Goal: Task Accomplishment & Management: Complete application form

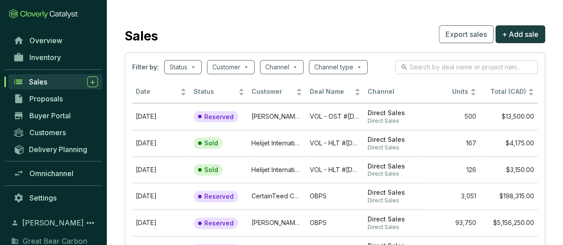
click at [62, 83] on div "Sales" at bounding box center [63, 81] width 69 height 11
click at [93, 80] on icon at bounding box center [92, 82] width 4 height 4
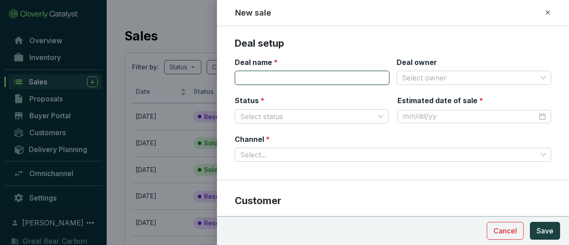
click at [285, 76] on input "Deal name *" at bounding box center [312, 78] width 155 height 14
click at [532, 75] on span at bounding box center [474, 77] width 144 height 13
type input "VOL - GBC #[DATE]"
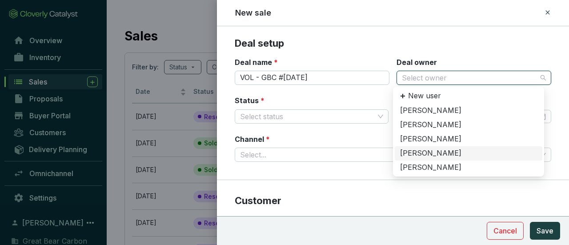
click at [434, 151] on div "[PERSON_NAME]" at bounding box center [468, 154] width 137 height 10
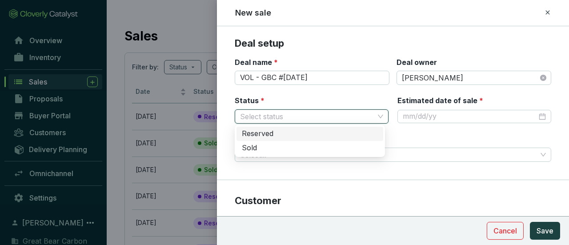
click at [358, 114] on input "Status *" at bounding box center [307, 116] width 134 height 13
click at [294, 135] on div "Reserved" at bounding box center [310, 134] width 136 height 10
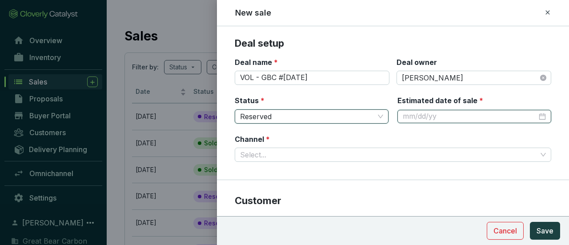
click at [448, 114] on input "Estimated date of sale *" at bounding box center [470, 117] width 134 height 10
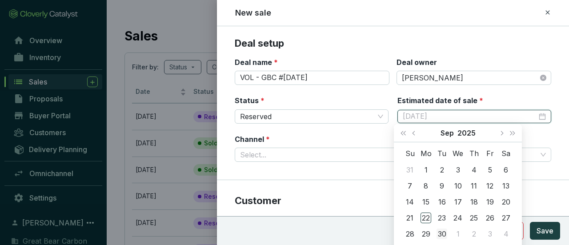
type input "[DATE]"
click at [443, 233] on div "30" at bounding box center [442, 234] width 11 height 11
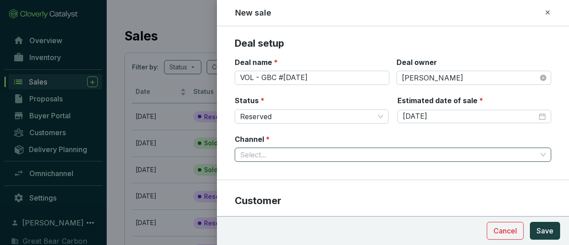
click at [359, 159] on input "Channel *" at bounding box center [388, 154] width 297 height 13
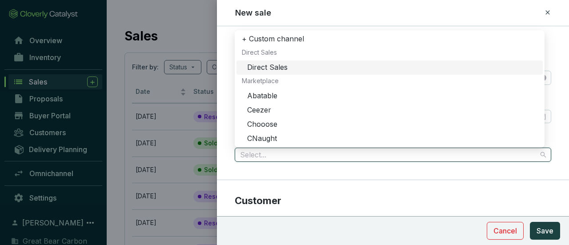
click at [305, 63] on div "Direct Sales" at bounding box center [392, 68] width 290 height 10
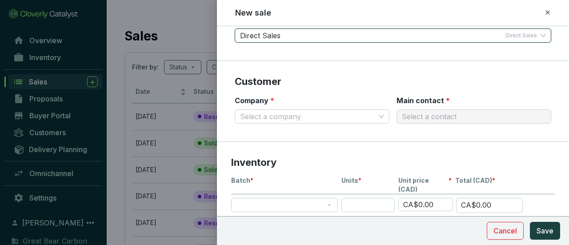
scroll to position [133, 0]
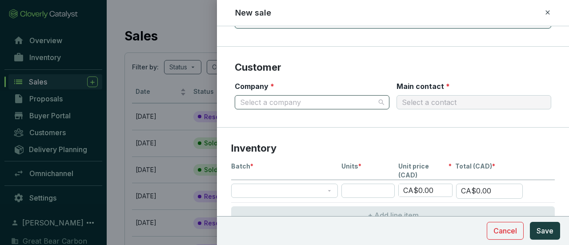
click at [352, 103] on input "Company *" at bounding box center [307, 102] width 135 height 13
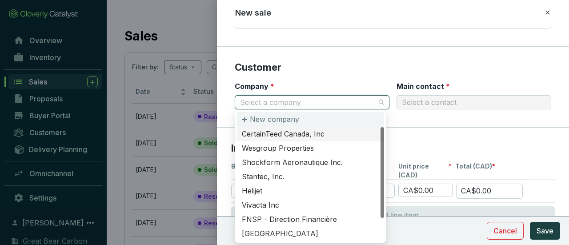
click at [297, 114] on div "New company" at bounding box center [311, 119] width 148 height 15
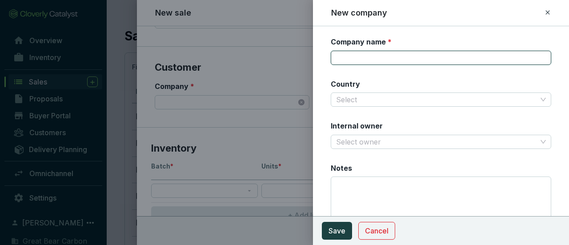
click at [486, 59] on input "Company name *" at bounding box center [441, 58] width 221 height 14
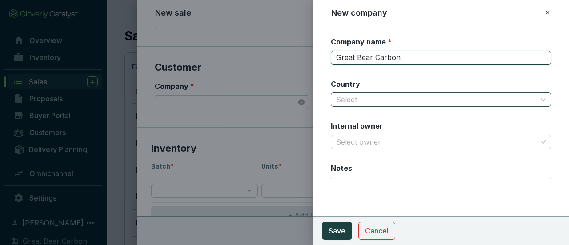
click at [535, 102] on span at bounding box center [441, 99] width 210 height 13
type input "Great Bear Carbon"
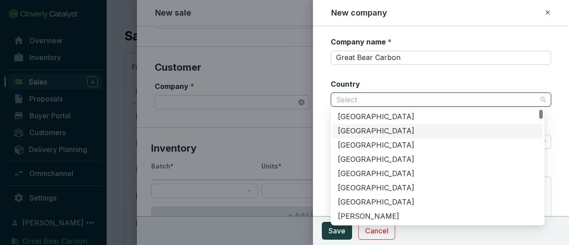
click at [384, 133] on div "[GEOGRAPHIC_DATA]" at bounding box center [438, 131] width 200 height 10
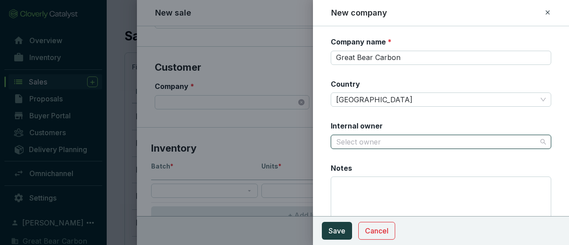
click at [362, 145] on input "Internal owner" at bounding box center [436, 141] width 201 height 13
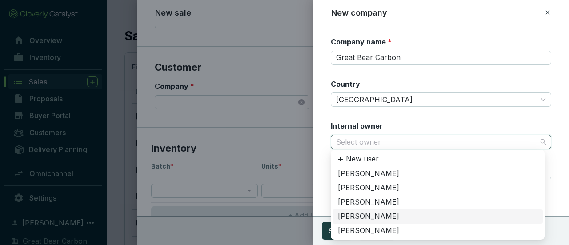
click at [370, 214] on div "[PERSON_NAME]" at bounding box center [438, 217] width 200 height 10
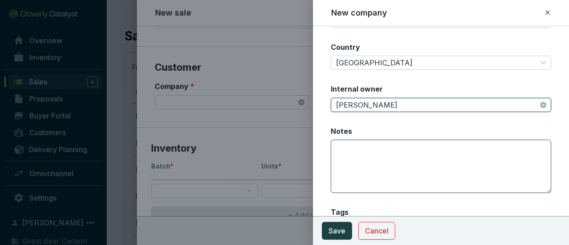
scroll to position [63, 0]
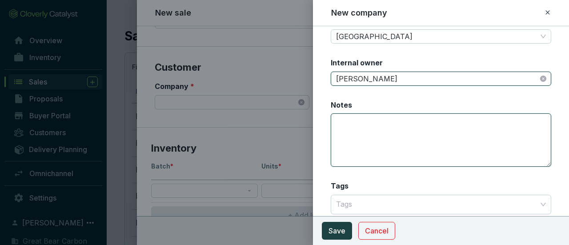
click at [410, 129] on textarea "Notes" at bounding box center [441, 139] width 221 height 53
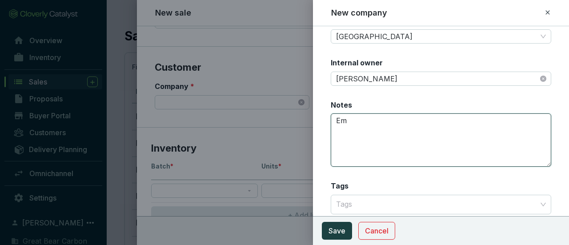
type textarea "E"
type textarea "T"
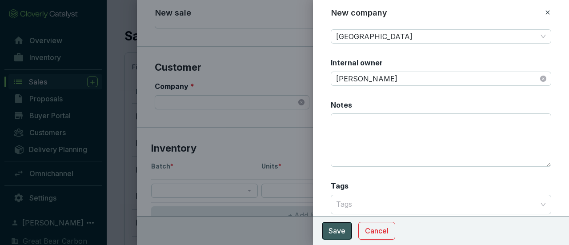
click at [339, 231] on span "Save" at bounding box center [337, 230] width 17 height 11
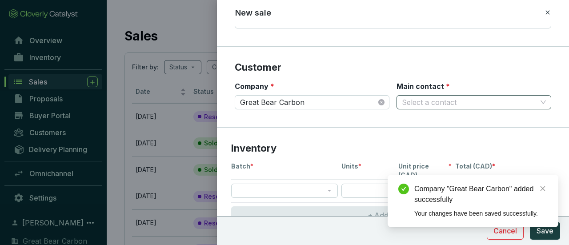
click at [453, 102] on input "Main contact *" at bounding box center [469, 102] width 135 height 13
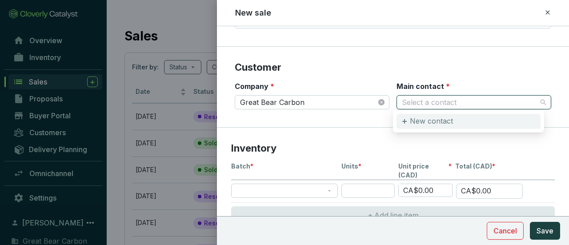
click at [443, 121] on p "New contact" at bounding box center [431, 122] width 43 height 10
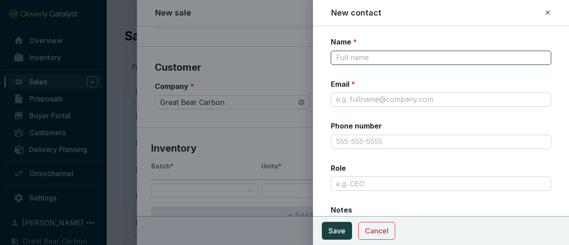
click at [410, 51] on input "Name *" at bounding box center [441, 58] width 221 height 14
type input "[PERSON_NAME]"
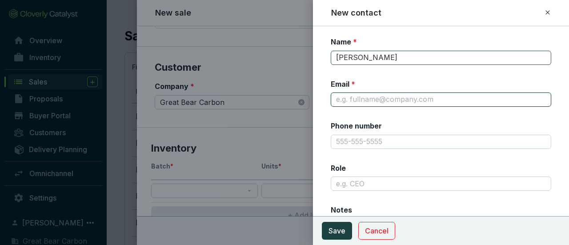
type input "[EMAIL_ADDRESS][DOMAIN_NAME]"
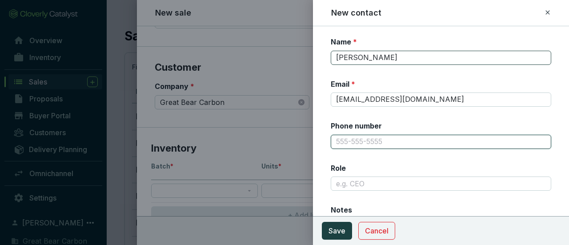
type input "6047715985"
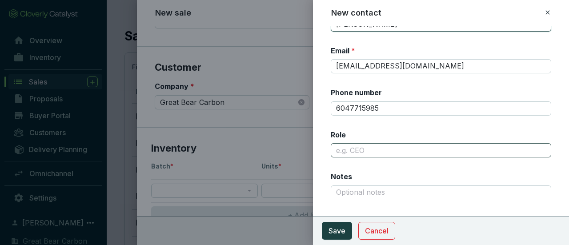
scroll to position [44, 0]
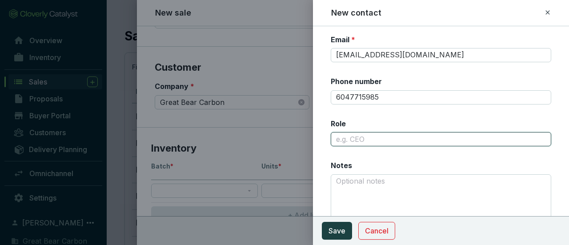
click at [408, 137] on input "Role" at bounding box center [441, 139] width 221 height 14
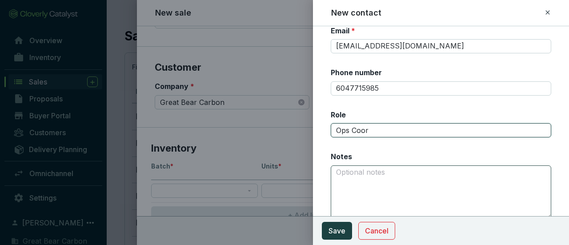
scroll to position [58, 0]
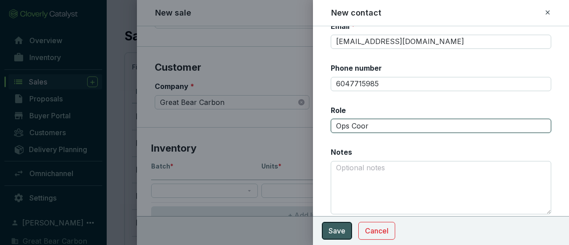
type input "Ops Coor"
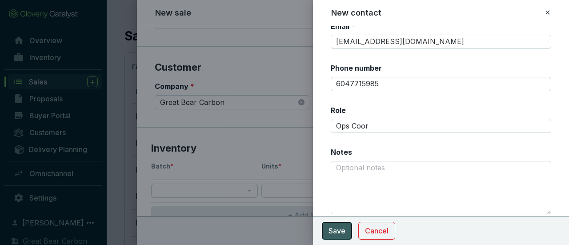
click at [334, 228] on span "Save" at bounding box center [337, 230] width 17 height 11
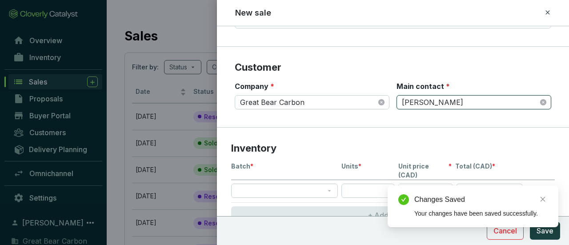
scroll to position [178, 0]
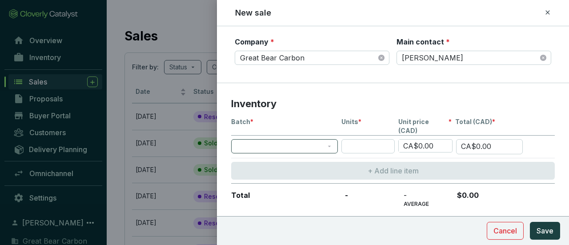
click at [329, 140] on span at bounding box center [285, 146] width 96 height 13
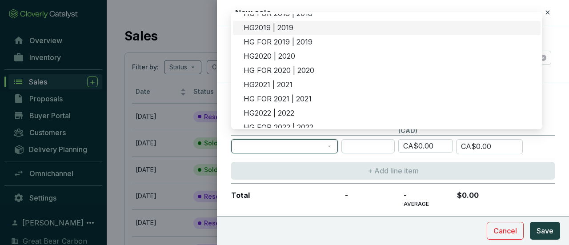
click at [294, 26] on div "HG2019 | 2019" at bounding box center [390, 28] width 292 height 10
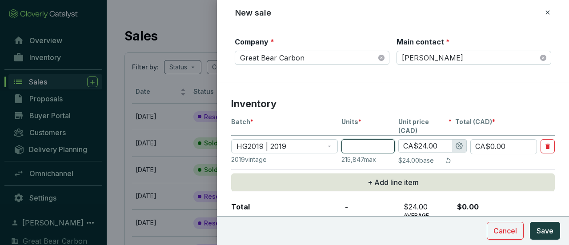
click at [388, 140] on input "number" at bounding box center [368, 146] width 53 height 14
type input "5"
type input "CA$120.00"
type input "50"
type input "CA$1,200.00"
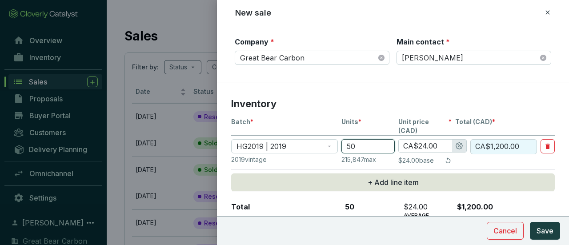
type input "50"
click at [424, 140] on input "CA$24.00" at bounding box center [425, 146] width 53 height 12
type input "CA$2.00"
type input "CA$100.00"
type input "CA$0"
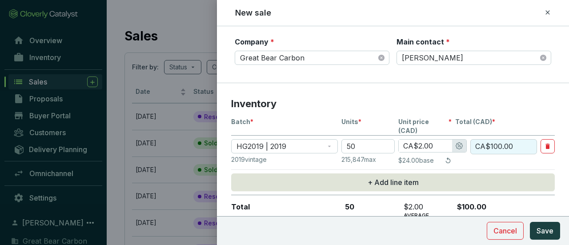
type input "CA$0.00"
type input "CA$3.00"
type input "CA$150.00"
type input "CA$30.00"
type input "CA$1,500.00"
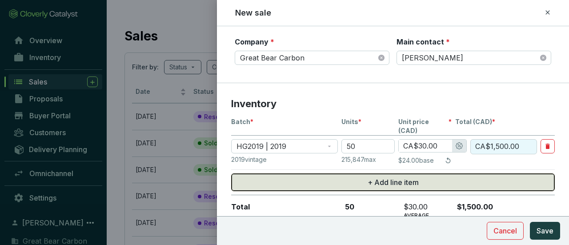
type input "CA$30.00"
click at [323, 174] on button "+ Add line item" at bounding box center [393, 182] width 324 height 18
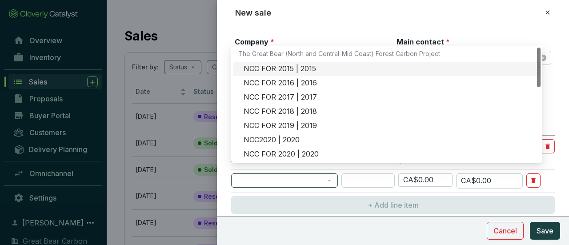
click at [329, 174] on span at bounding box center [285, 180] width 96 height 13
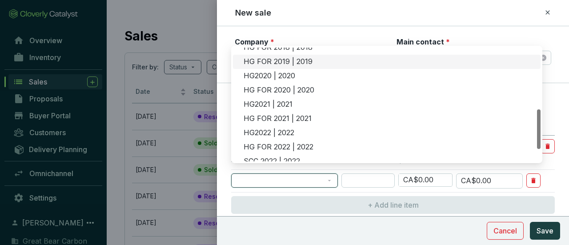
click at [289, 61] on div "HG FOR 2019 | 2019" at bounding box center [390, 62] width 292 height 10
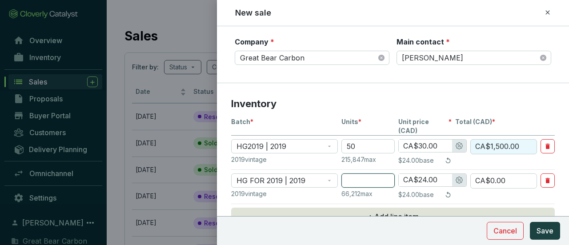
click at [369, 173] on input "number" at bounding box center [368, 180] width 53 height 14
type input "5"
type input "CA$120.00"
type input "5"
click at [427, 174] on input "CA$24.00" at bounding box center [425, 180] width 53 height 12
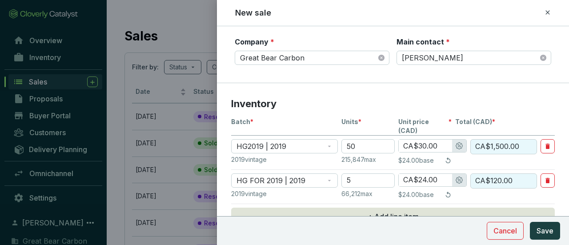
type input "CA$2.00"
type input "CA$10.00"
type input "CA$0"
type input "CA$0.00"
type input "CA$3.00"
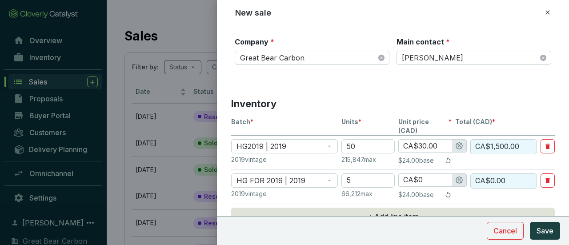
type input "CA$15.00"
type input "CA$30.00"
type input "CA$150.00"
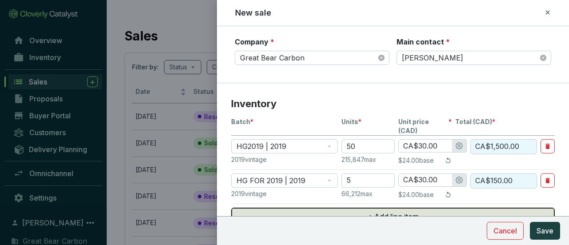
type input "CA$30.00"
click at [457, 208] on button "+ Add line item" at bounding box center [393, 217] width 324 height 18
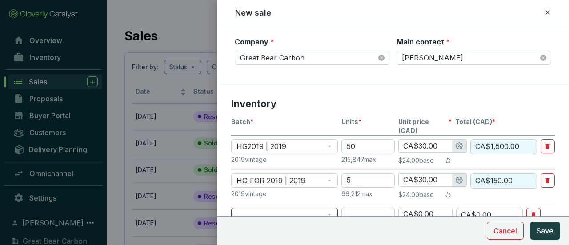
click at [329, 208] on span at bounding box center [285, 214] width 96 height 13
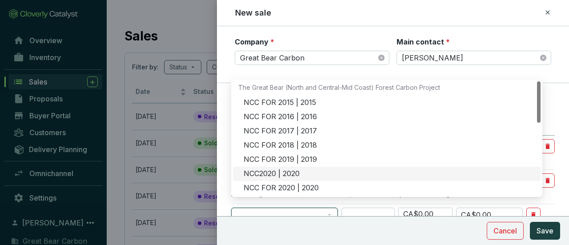
click at [282, 171] on div "NCC2020 | 2020" at bounding box center [390, 174] width 292 height 10
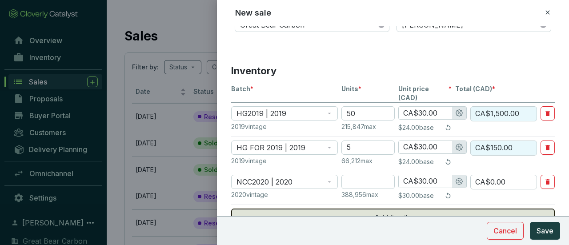
scroll to position [222, 0]
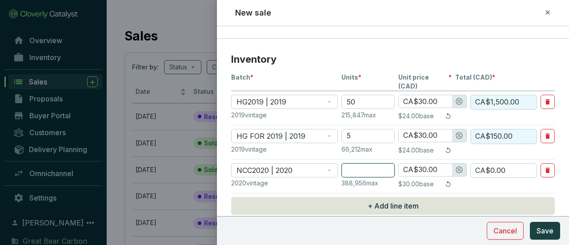
click at [362, 163] on input "number" at bounding box center [368, 170] width 53 height 14
type input "5"
type input "CA$150.00"
type input "50"
type input "CA$1,500.00"
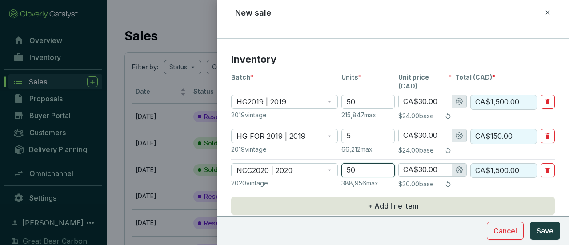
type input "50"
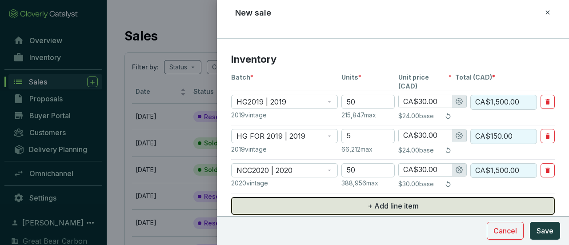
click at [421, 197] on button "+ Add line item" at bounding box center [393, 206] width 324 height 18
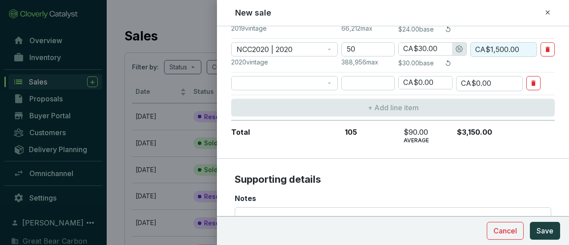
scroll to position [356, 0]
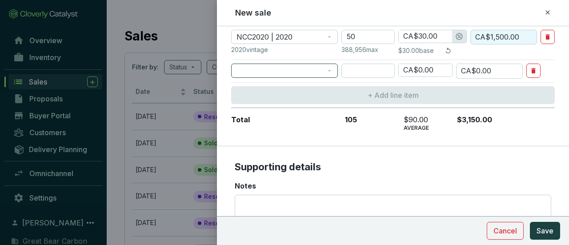
click at [327, 64] on span at bounding box center [285, 70] width 96 height 13
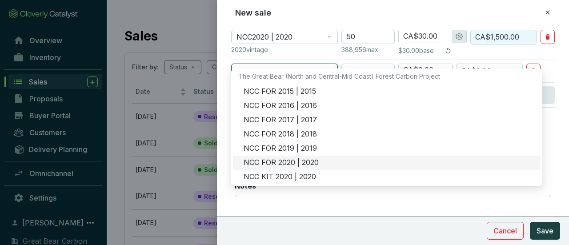
click at [291, 164] on div "NCC FOR 2020 | 2020" at bounding box center [390, 163] width 292 height 10
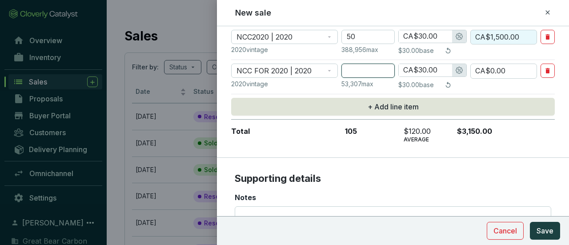
click at [382, 64] on input "number" at bounding box center [368, 71] width 53 height 14
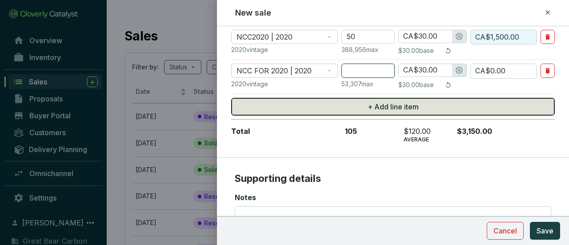
type input "5"
type input "CA$150.00"
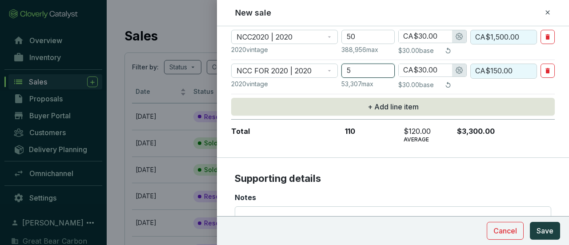
type input "5"
click at [420, 172] on p "Supporting details" at bounding box center [393, 178] width 317 height 13
click at [403, 175] on section "Supporting details Notes" at bounding box center [393, 214] width 352 height 112
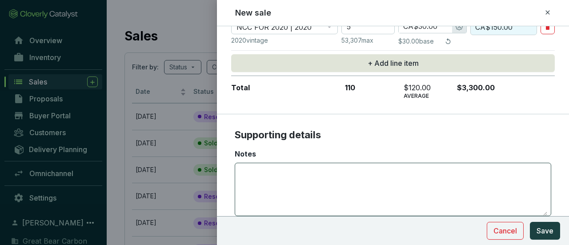
scroll to position [400, 0]
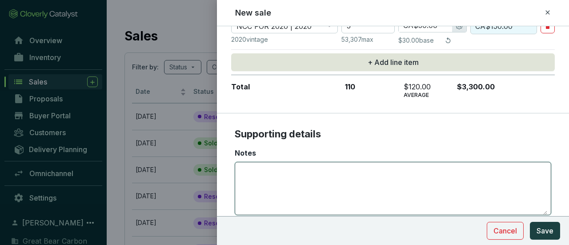
click at [387, 164] on textarea "Notes" at bounding box center [393, 188] width 309 height 52
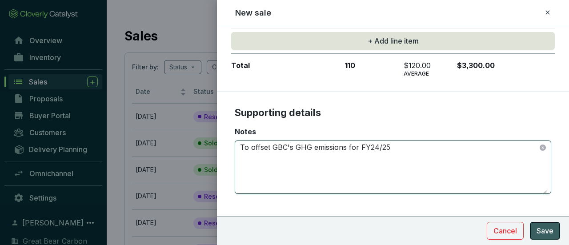
type textarea "To offset GBC's GHG emissions for FY24/25"
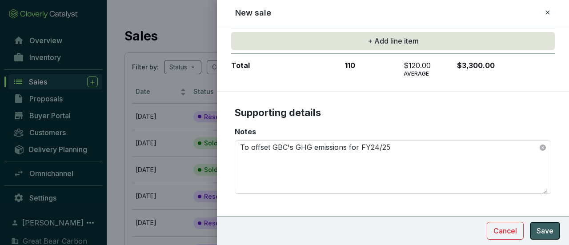
click at [549, 228] on span "Save" at bounding box center [545, 230] width 17 height 11
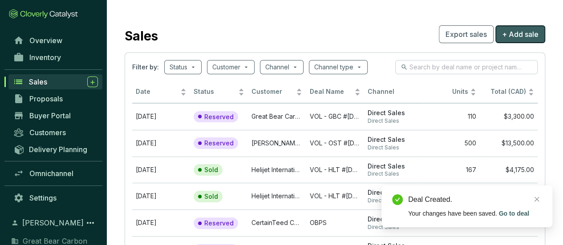
click at [522, 32] on span "+ Add sale" at bounding box center [520, 34] width 36 height 11
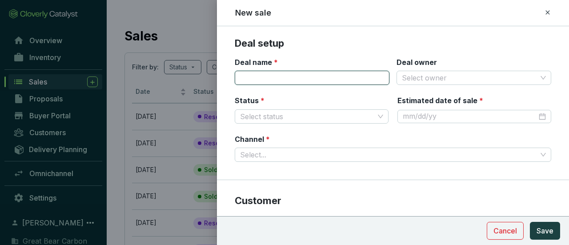
click at [379, 76] on input "Deal name *" at bounding box center [312, 78] width 155 height 14
type input "VOL - GBC #[DATE]"
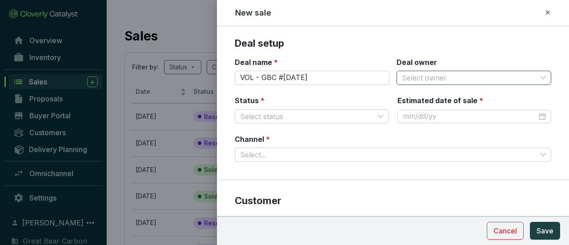
click at [503, 79] on input "Deal owner" at bounding box center [469, 77] width 135 height 13
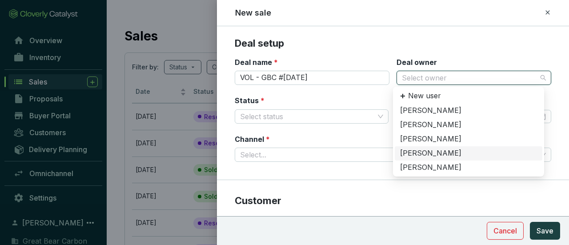
click at [431, 150] on div "[PERSON_NAME]" at bounding box center [468, 154] width 137 height 10
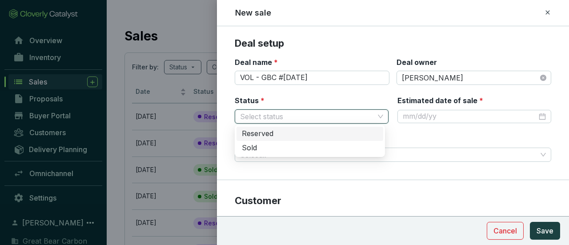
click at [367, 113] on input "Status *" at bounding box center [307, 116] width 134 height 13
click at [332, 135] on div "Reserved" at bounding box center [310, 134] width 136 height 10
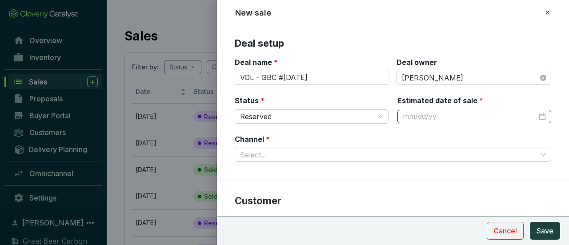
click at [421, 116] on input "Estimated date of sale *" at bounding box center [470, 117] width 134 height 10
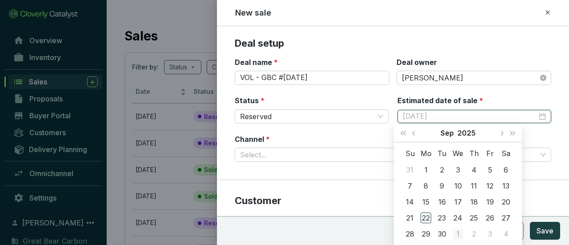
type input "[DATE]"
click at [457, 228] on td "1" at bounding box center [458, 234] width 16 height 16
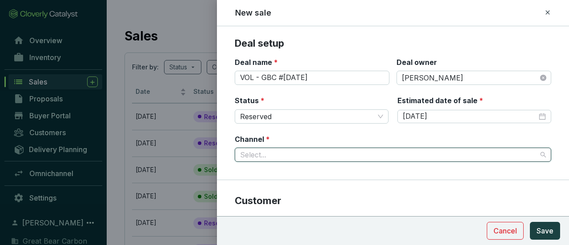
click at [354, 151] on input "Channel *" at bounding box center [388, 154] width 297 height 13
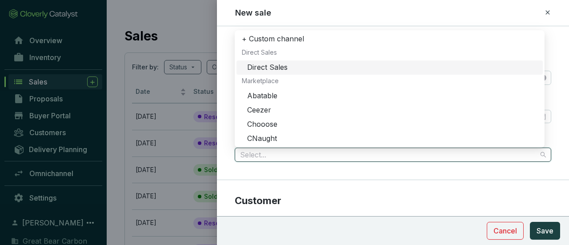
click at [281, 63] on div "Direct Sales" at bounding box center [392, 68] width 290 height 10
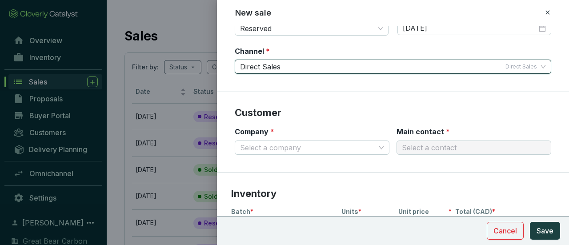
scroll to position [89, 0]
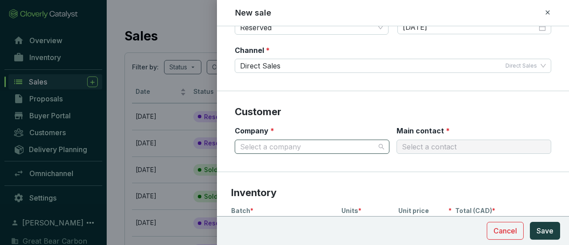
click at [328, 141] on input "Company *" at bounding box center [307, 146] width 135 height 13
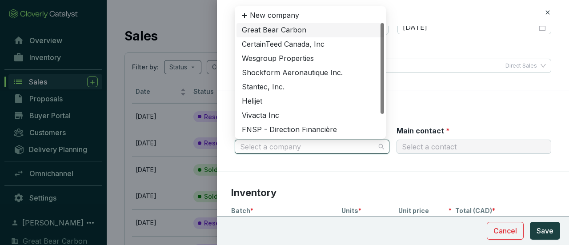
click at [278, 28] on div "Great Bear Carbon" at bounding box center [310, 30] width 137 height 10
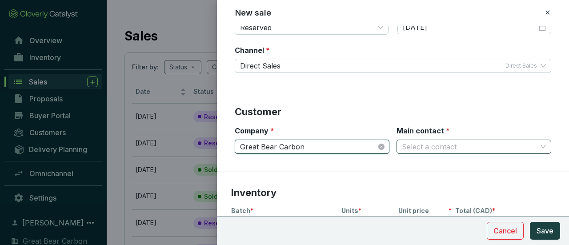
click at [430, 140] on input "Main contact *" at bounding box center [469, 146] width 135 height 13
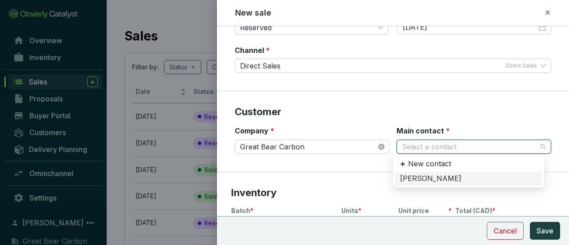
click at [429, 177] on div "[PERSON_NAME]" at bounding box center [468, 179] width 137 height 10
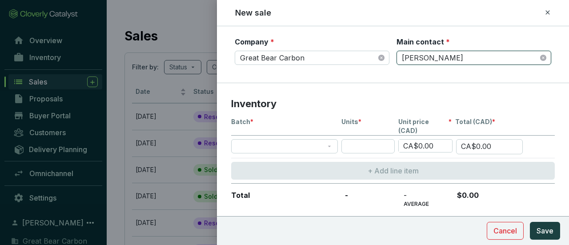
scroll to position [222, 0]
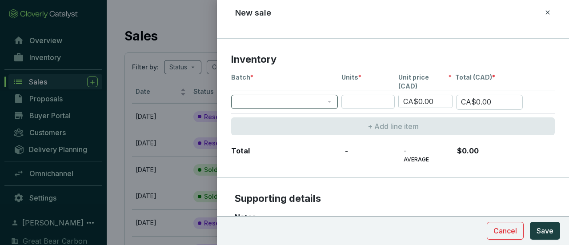
click at [330, 95] on span at bounding box center [285, 101] width 96 height 13
click at [319, 95] on span at bounding box center [285, 101] width 96 height 13
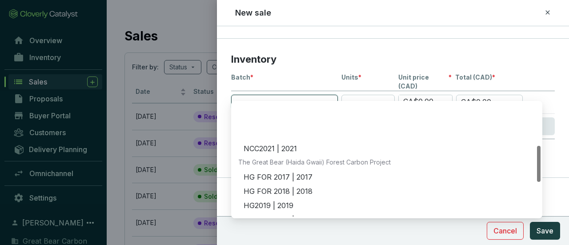
scroll to position [133, 0]
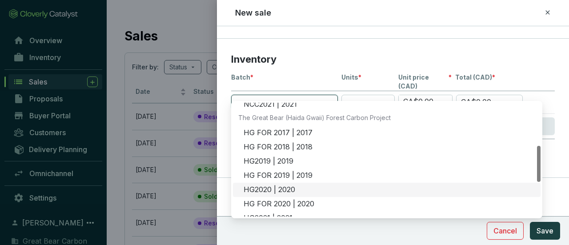
click at [294, 188] on div "HG2020 | 2020" at bounding box center [390, 190] width 292 height 10
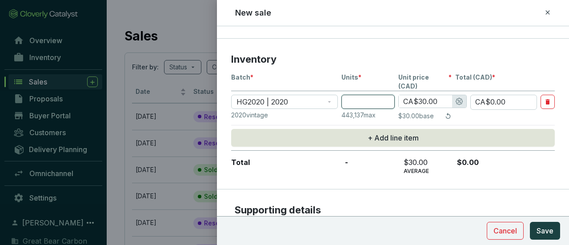
click at [358, 95] on input "number" at bounding box center [368, 102] width 53 height 14
type input "4"
type input "CA$120.00"
type input "41"
type input "CA$1,230.00"
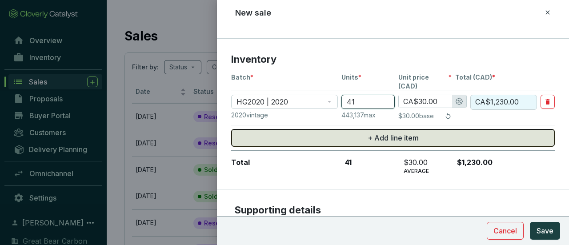
type input "41"
click at [332, 131] on button "+ Add line item" at bounding box center [393, 138] width 324 height 18
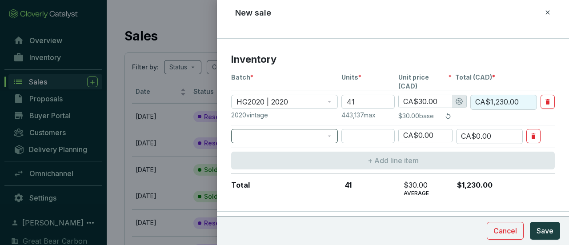
click at [315, 129] on span at bounding box center [285, 135] width 96 height 13
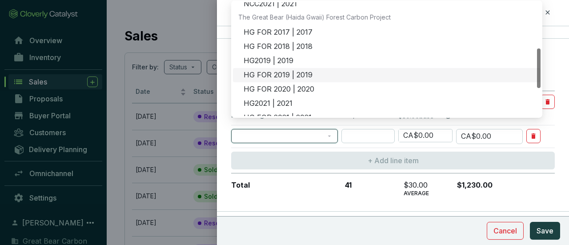
click at [294, 73] on div "HG FOR 2019 | 2019" at bounding box center [390, 75] width 292 height 10
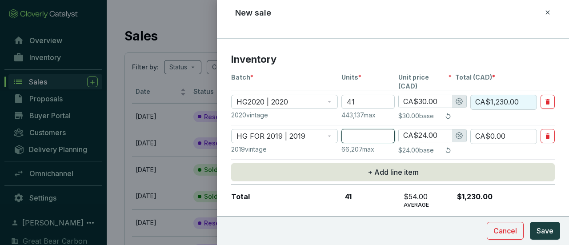
click at [380, 129] on input "number" at bounding box center [368, 136] width 53 height 14
type input "4"
type input "CA$96.00"
type input "4"
click at [421, 129] on input "CA$24.00" at bounding box center [425, 135] width 53 height 12
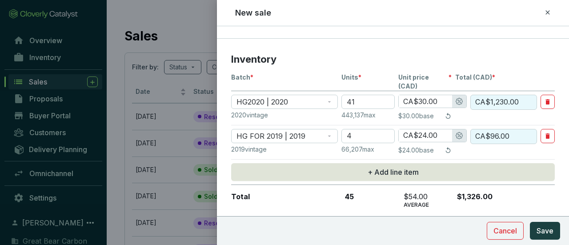
click at [422, 129] on input "CA$24.00" at bounding box center [425, 135] width 53 height 12
type input "CA$2.00"
type input "CA$8.00"
type input "CA$0"
type input "CA$0.00"
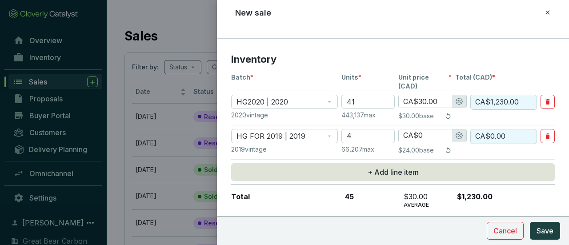
type input "CA$3.00"
type input "CA$12.00"
type input "CA$30.00"
type input "CA$120.00"
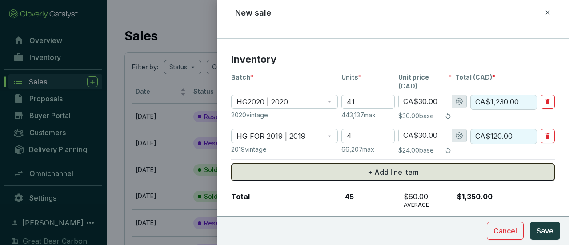
type input "CA$30.00"
click at [505, 163] on button "+ Add line item" at bounding box center [393, 172] width 324 height 18
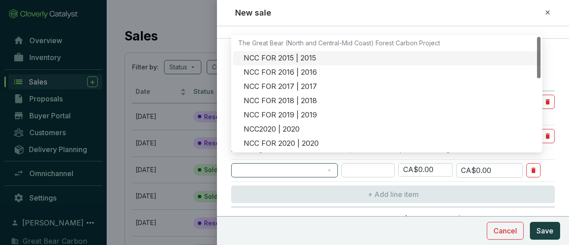
click at [331, 164] on span at bounding box center [285, 170] width 96 height 13
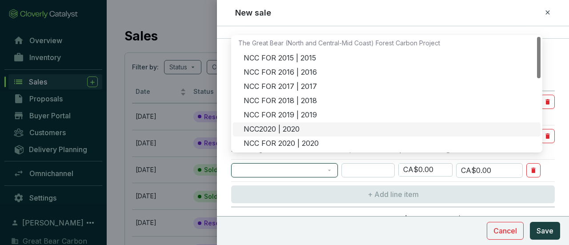
click at [297, 126] on div "NCC2020 | 2020" at bounding box center [390, 130] width 292 height 10
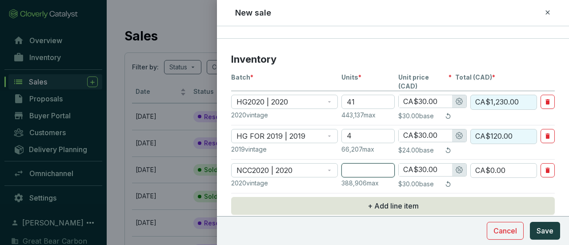
click at [377, 163] on input "number" at bounding box center [368, 170] width 53 height 14
type input "4"
type input "CA$120.00"
type input "41"
type input "CA$1,230.00"
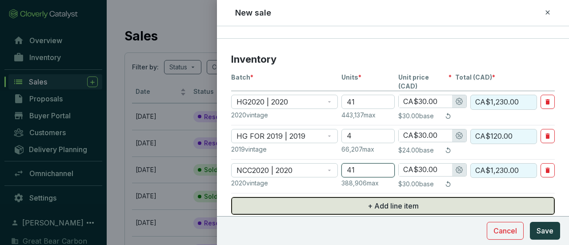
type input "41"
click at [354, 197] on button "+ Add line item" at bounding box center [393, 206] width 324 height 18
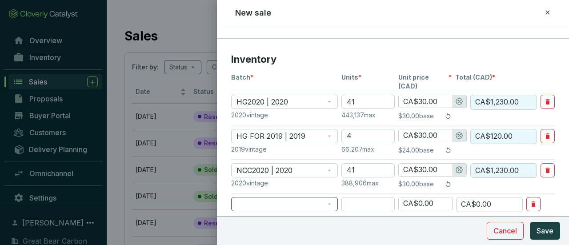
click at [322, 197] on span at bounding box center [285, 203] width 96 height 13
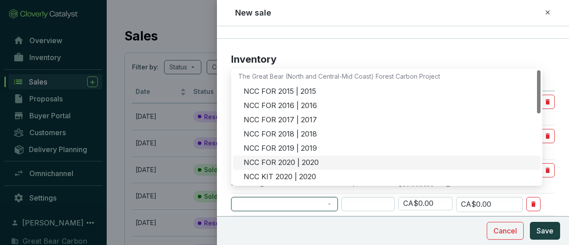
click at [296, 162] on div "NCC FOR 2020 | 2020" at bounding box center [390, 163] width 292 height 10
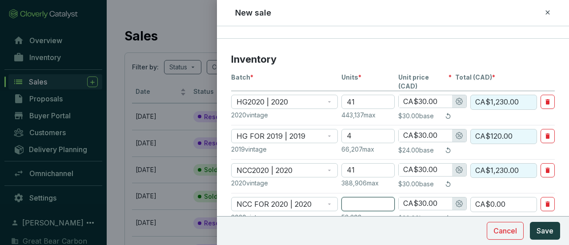
click at [376, 197] on input "number" at bounding box center [368, 204] width 53 height 14
type input "4"
type input "CA$120.00"
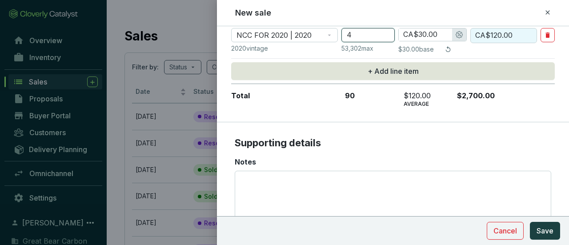
scroll to position [422, 0]
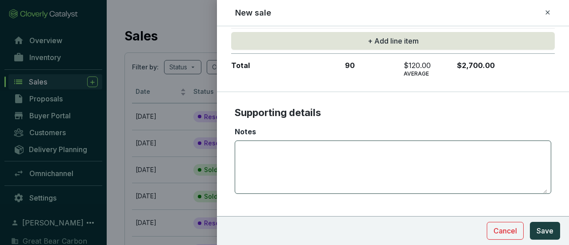
type input "4"
click at [381, 157] on textarea "Notes" at bounding box center [393, 167] width 309 height 52
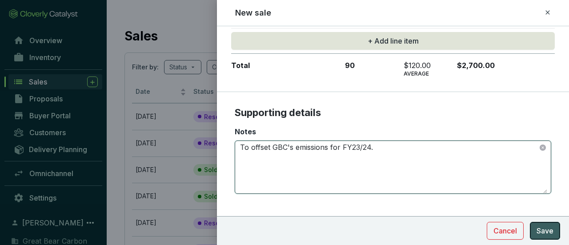
type textarea "To offset GBC's emissions for FY23/24."
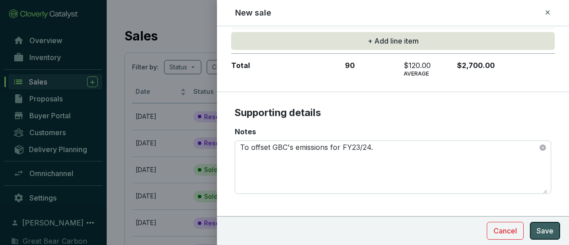
click at [544, 233] on span "Save" at bounding box center [545, 230] width 17 height 11
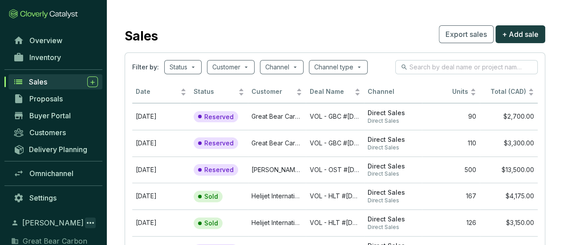
click at [89, 221] on icon at bounding box center [90, 222] width 11 height 11
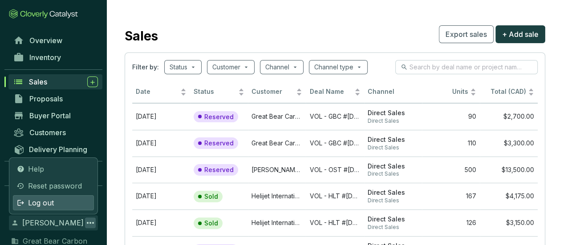
click at [36, 201] on span "Log out" at bounding box center [41, 202] width 26 height 11
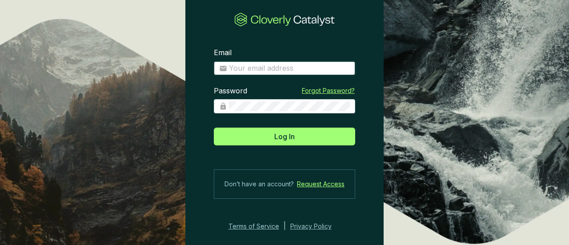
type input "[EMAIL_ADDRESS][DOMAIN_NAME]"
